Goal: Task Accomplishment & Management: Use online tool/utility

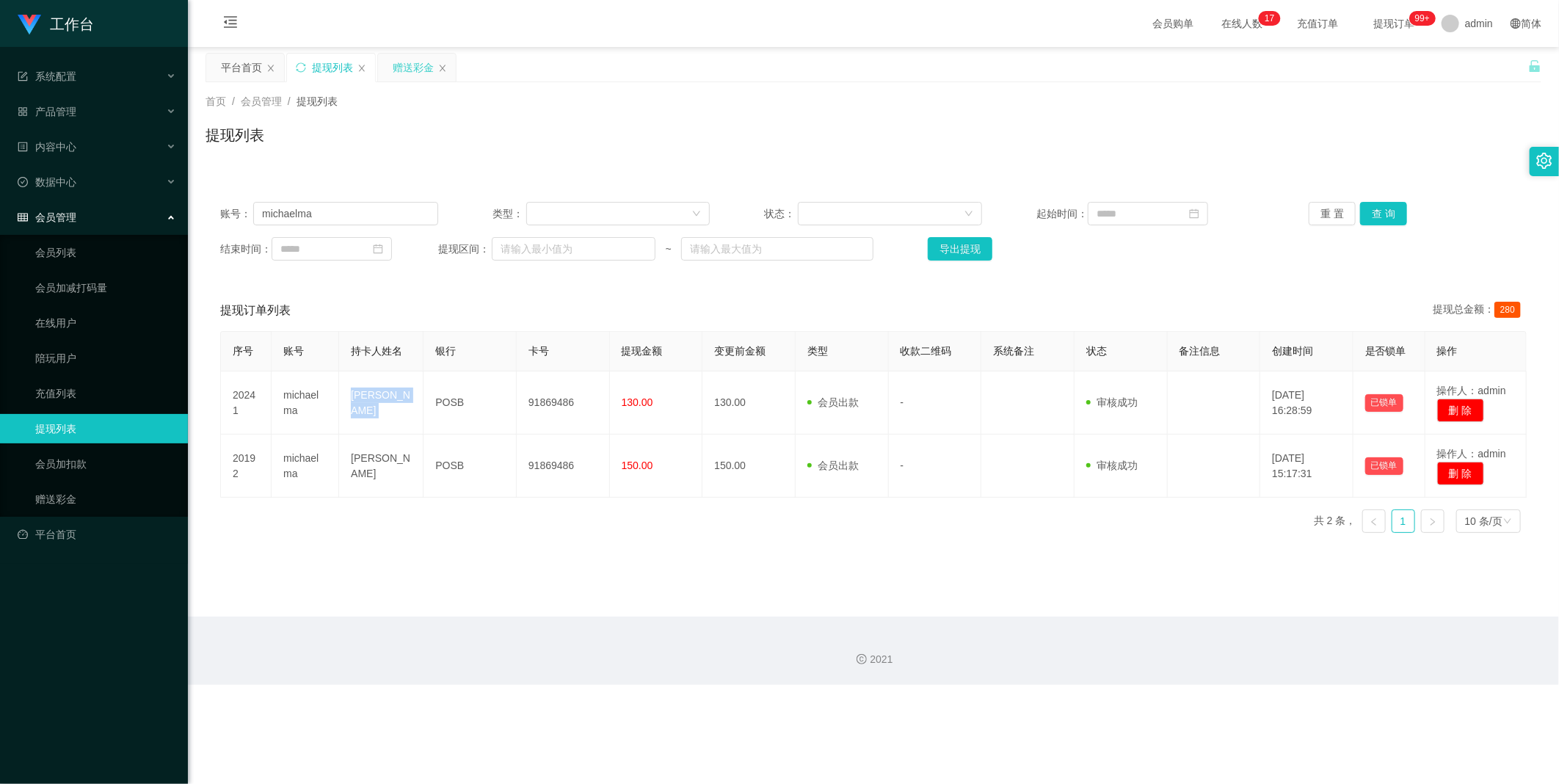
click at [422, 70] on div "赠送彩金" at bounding box center [413, 68] width 41 height 28
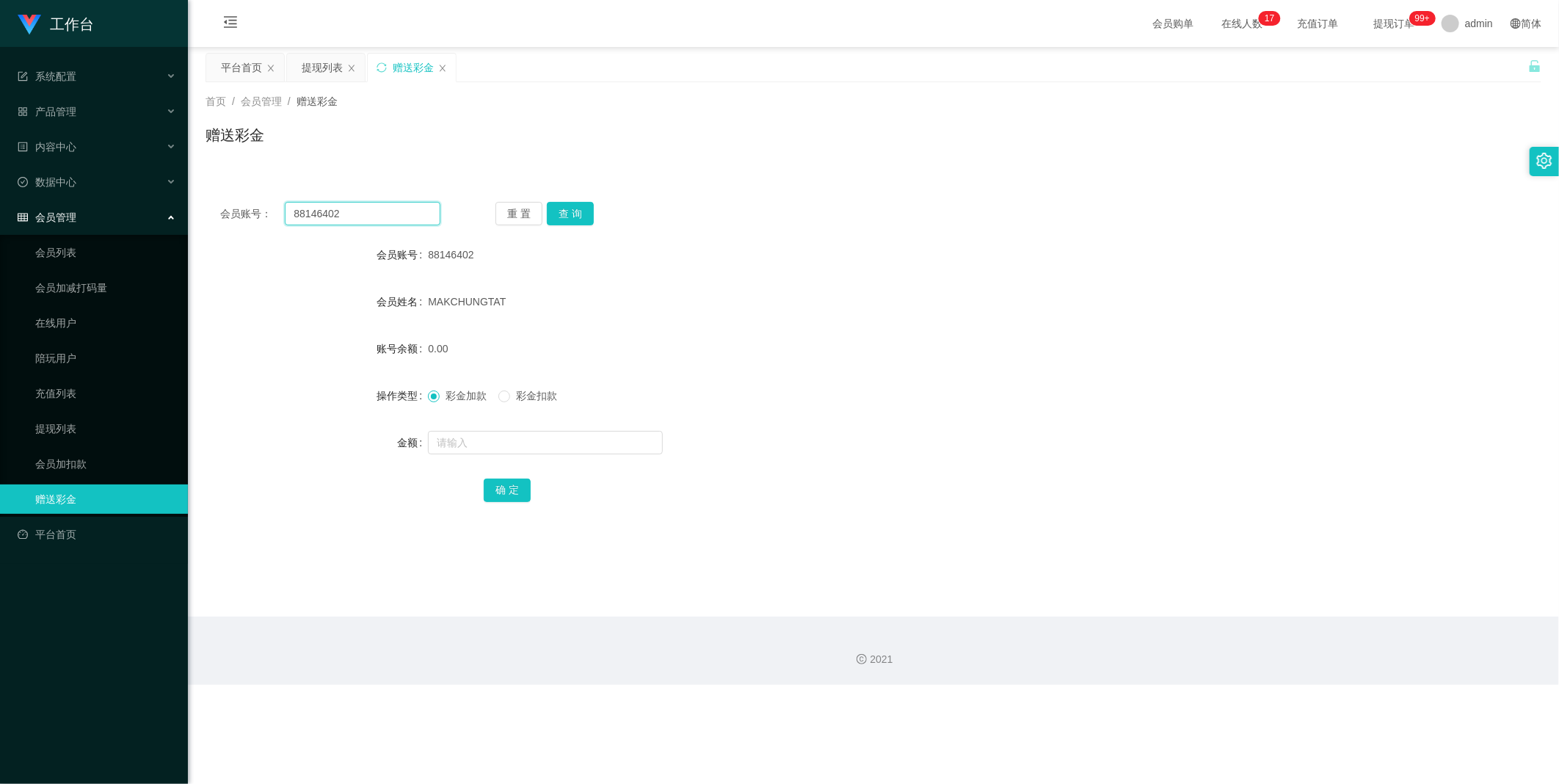
drag, startPoint x: 378, startPoint y: 207, endPoint x: 395, endPoint y: 209, distance: 17.1
click at [375, 209] on input "88146402" at bounding box center [363, 213] width 156 height 23
paste input "91331413"
type input "91331413"
click at [583, 218] on button "查 询" at bounding box center [570, 213] width 47 height 23
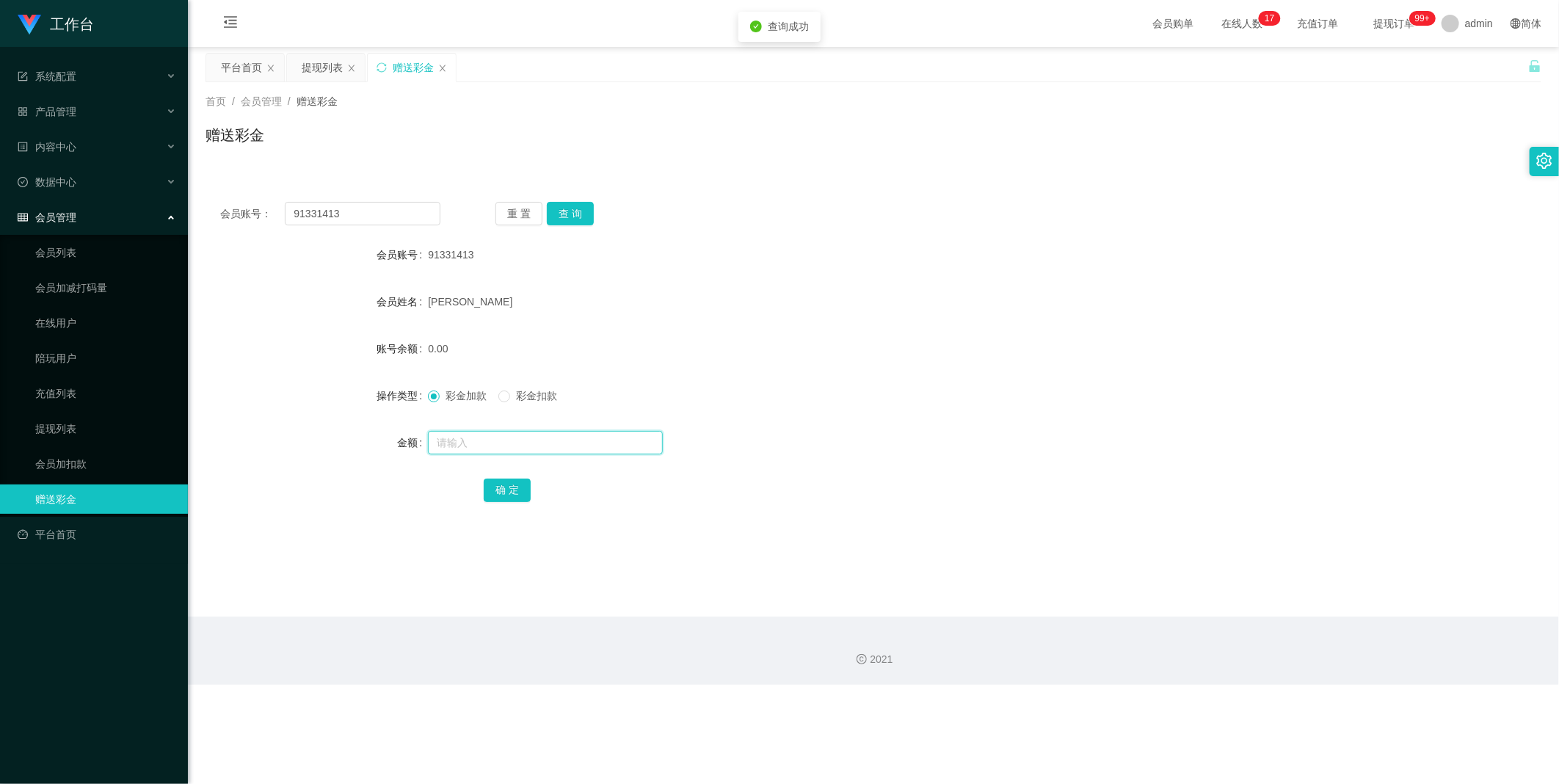
click at [443, 442] on input "text" at bounding box center [545, 442] width 235 height 23
type input "100"
click at [503, 493] on button "确 定" at bounding box center [507, 490] width 47 height 23
click at [311, 63] on div "提现列表" at bounding box center [322, 68] width 41 height 28
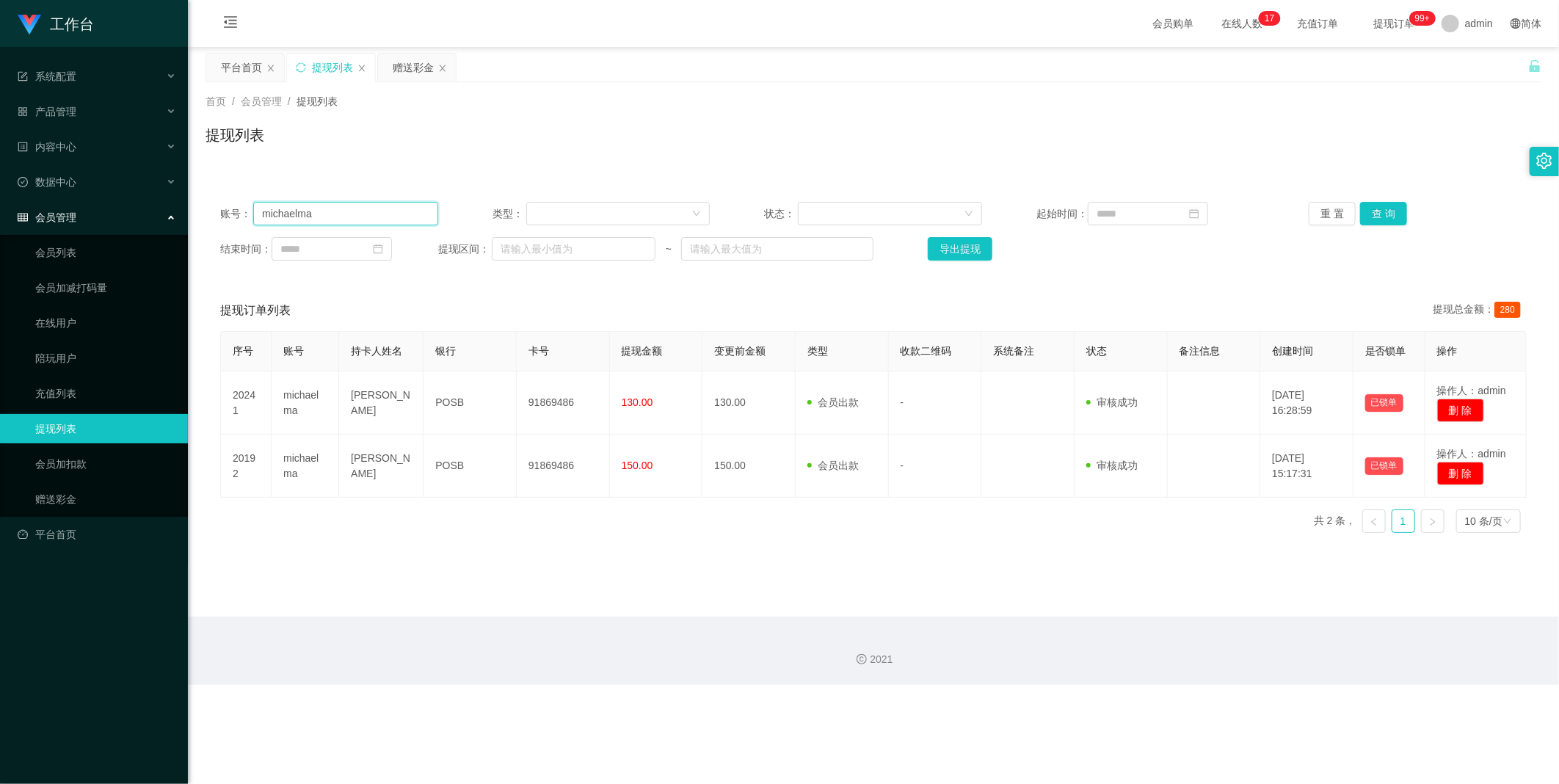
click at [358, 221] on input "michaelma" at bounding box center [346, 213] width 185 height 23
paste input "97951758"
type input "97951758"
click at [1377, 211] on button "查 询" at bounding box center [1383, 213] width 47 height 23
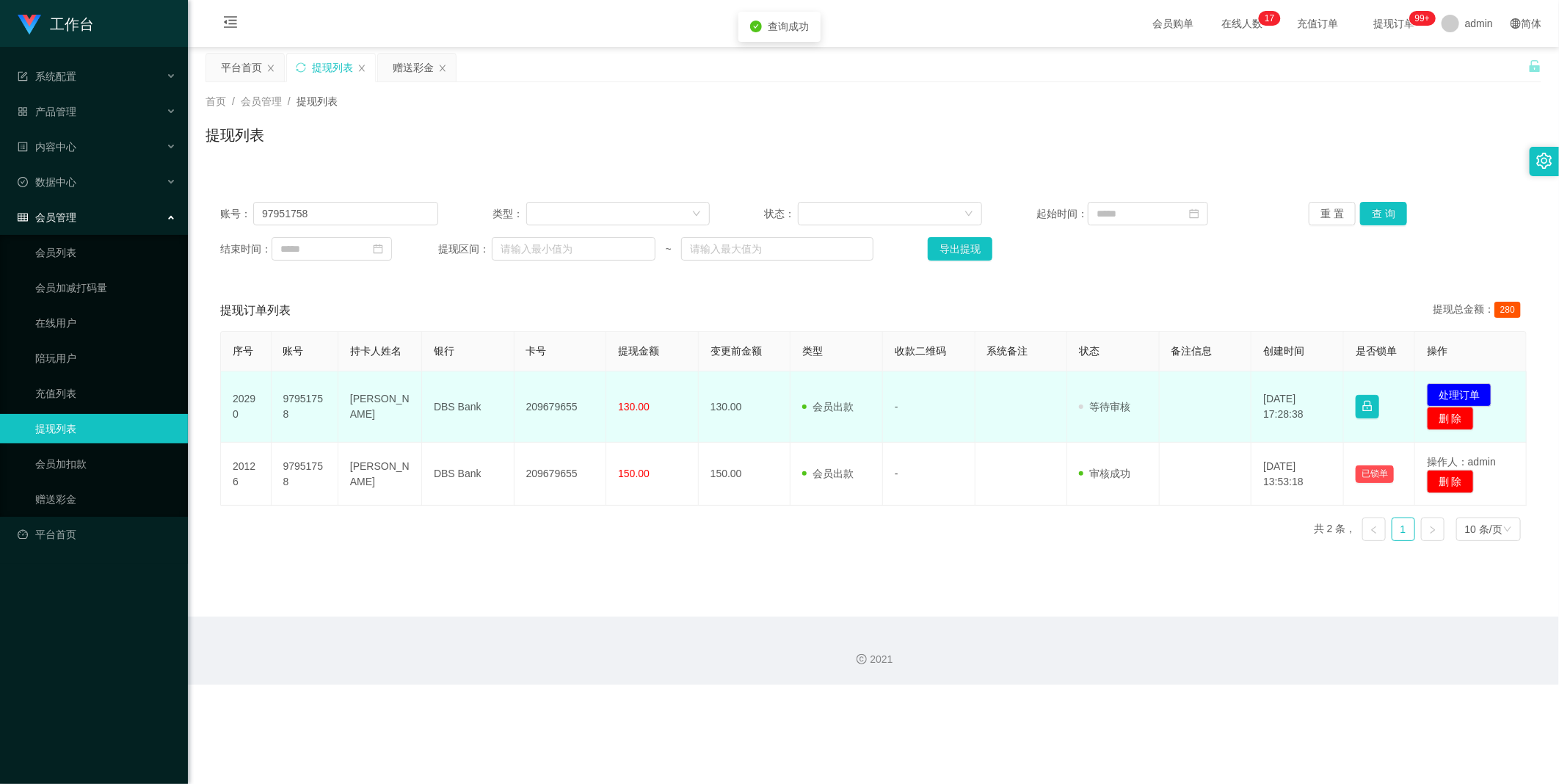
click at [566, 402] on td "209679655" at bounding box center [561, 406] width 93 height 71
copy td "209679655"
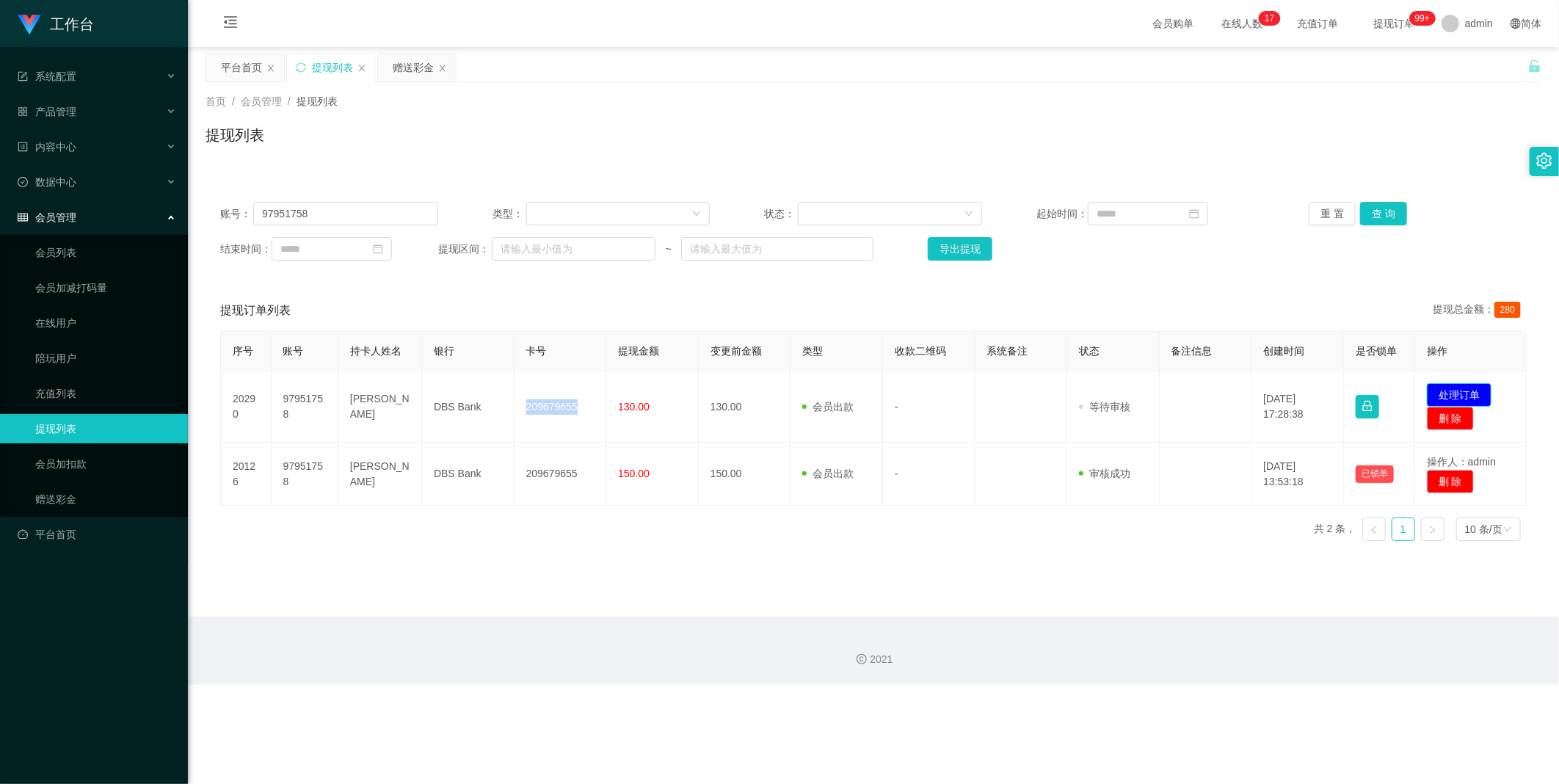
drag, startPoint x: 1441, startPoint y: 392, endPoint x: 1320, endPoint y: 384, distance: 121.3
click at [1442, 392] on button "处理订单" at bounding box center [1459, 394] width 65 height 23
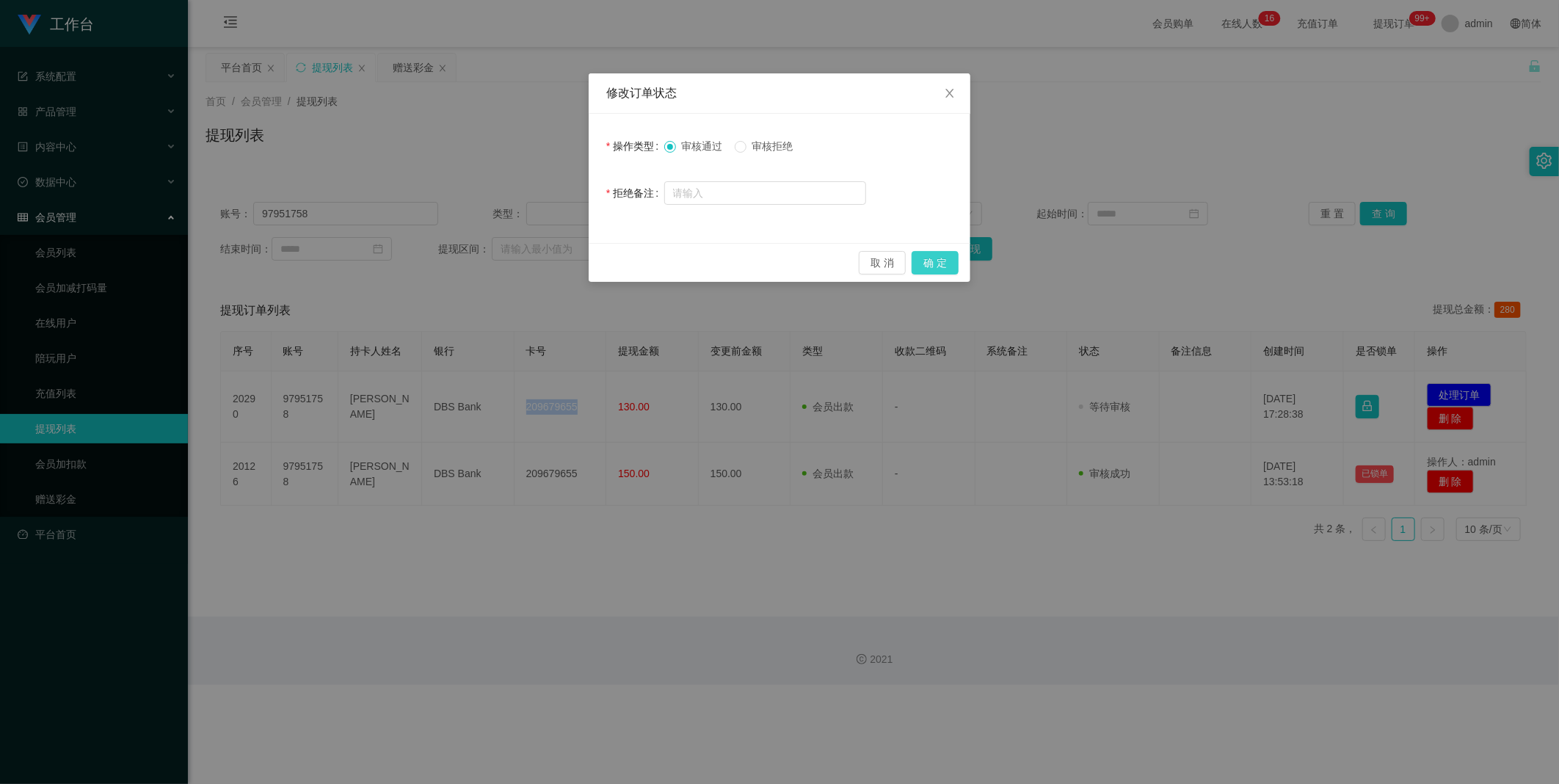
click at [926, 268] on button "确 定" at bounding box center [935, 262] width 47 height 23
